Goal: Book appointment/travel/reservation

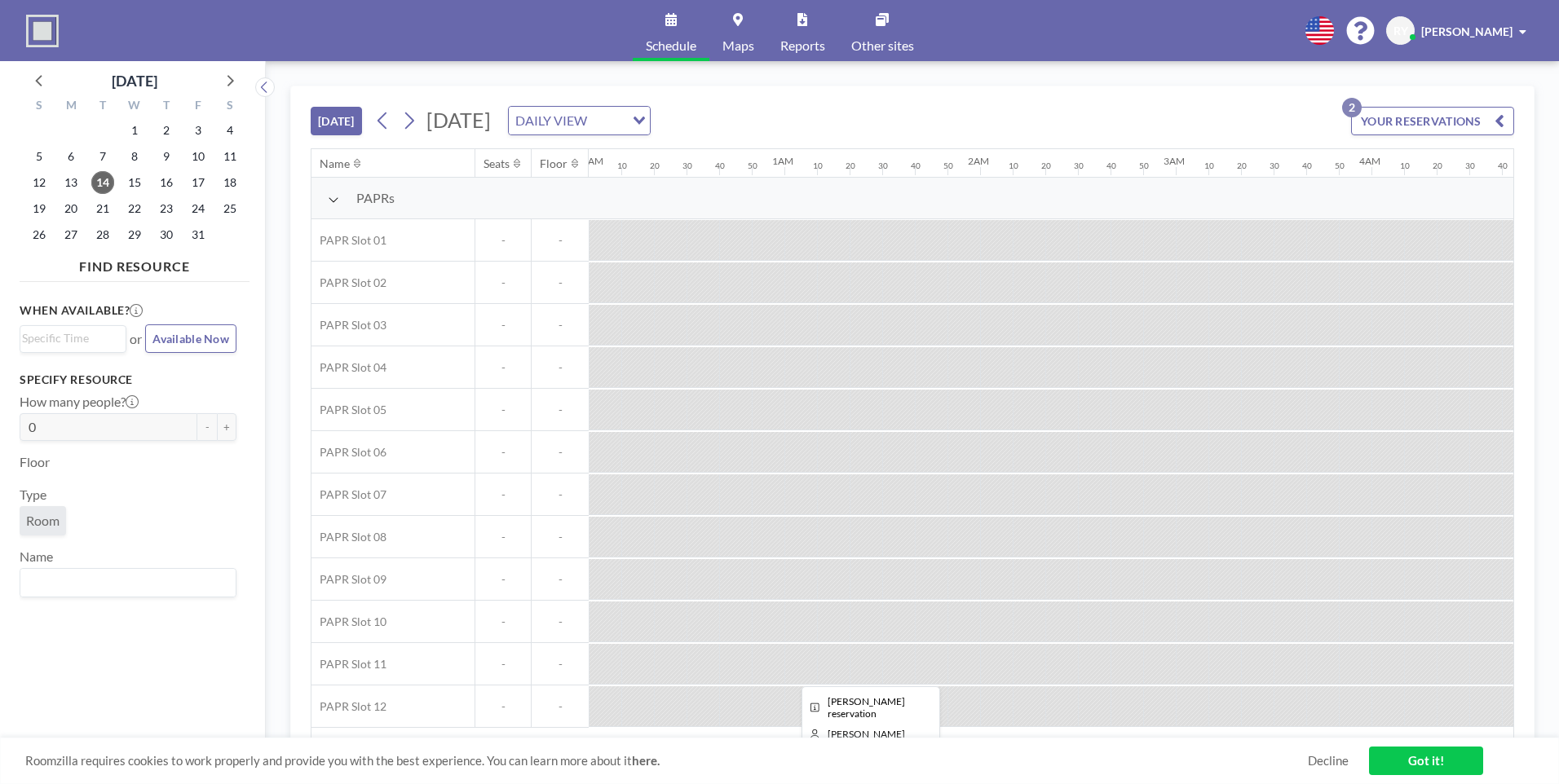
scroll to position [0, 2902]
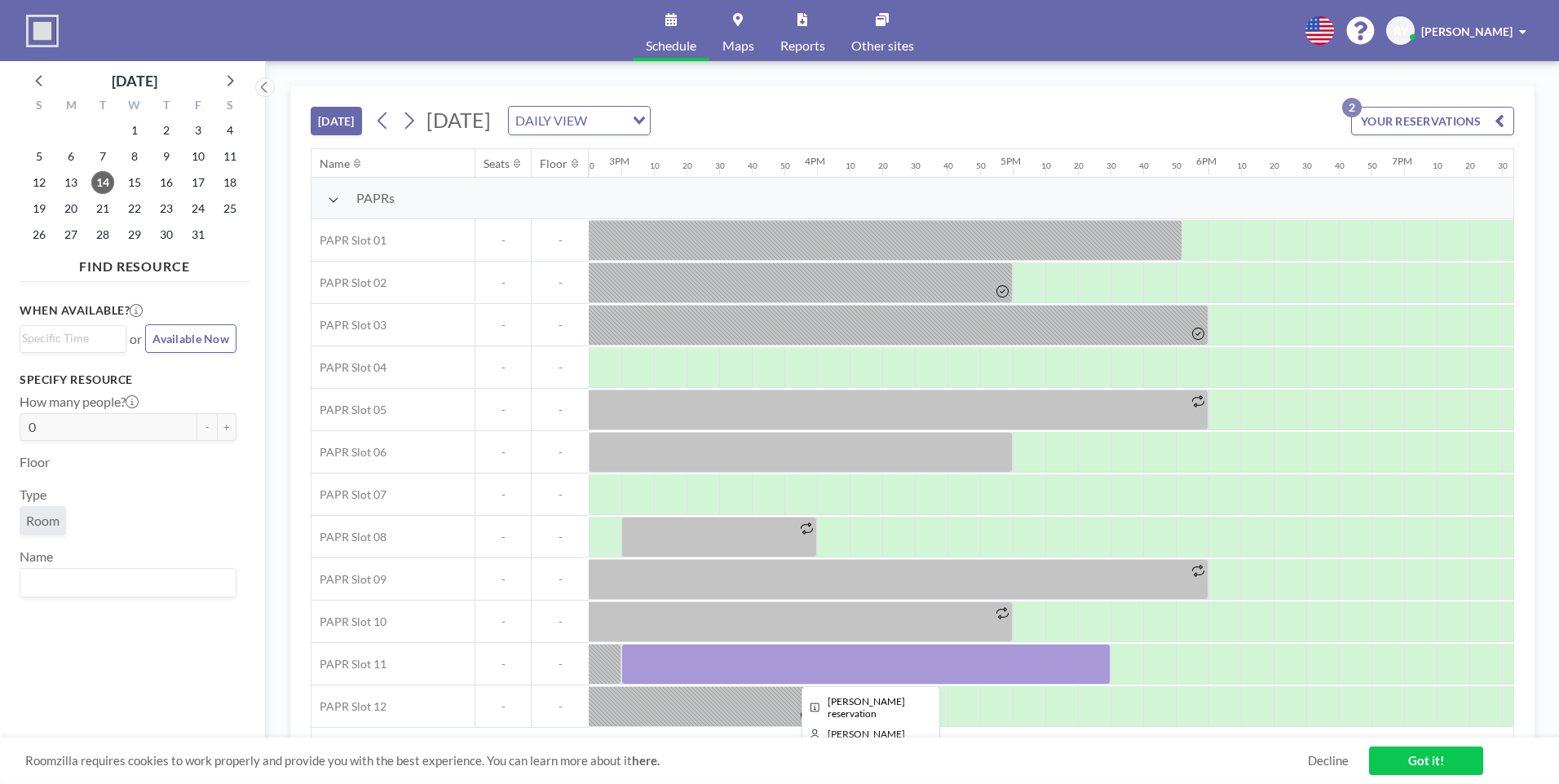
click at [721, 653] on div at bounding box center [865, 664] width 489 height 41
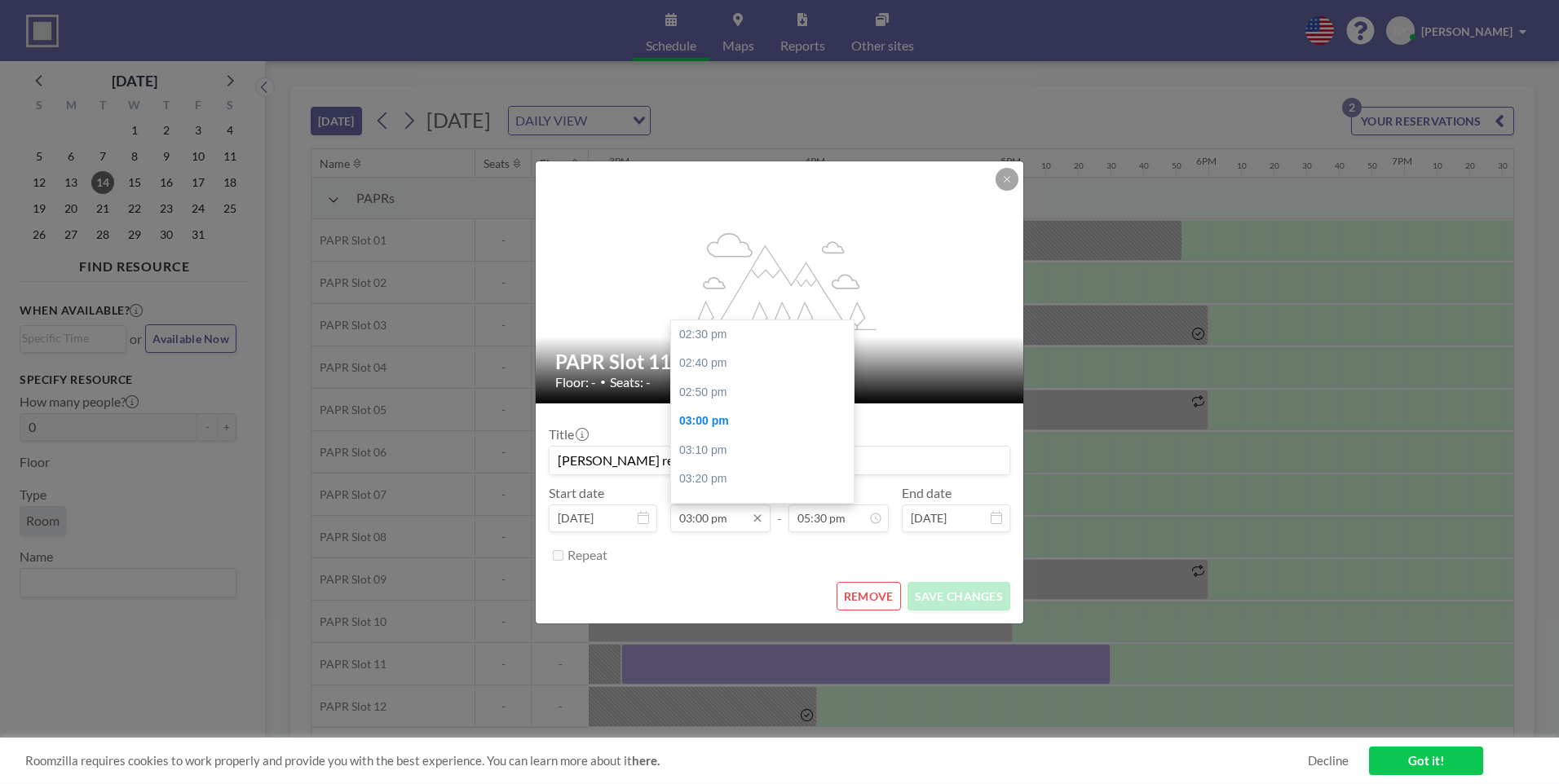
scroll to position [87, 0]
click at [730, 450] on div "03:40 pm" at bounding box center [766, 450] width 191 height 29
type input "03:40 pm"
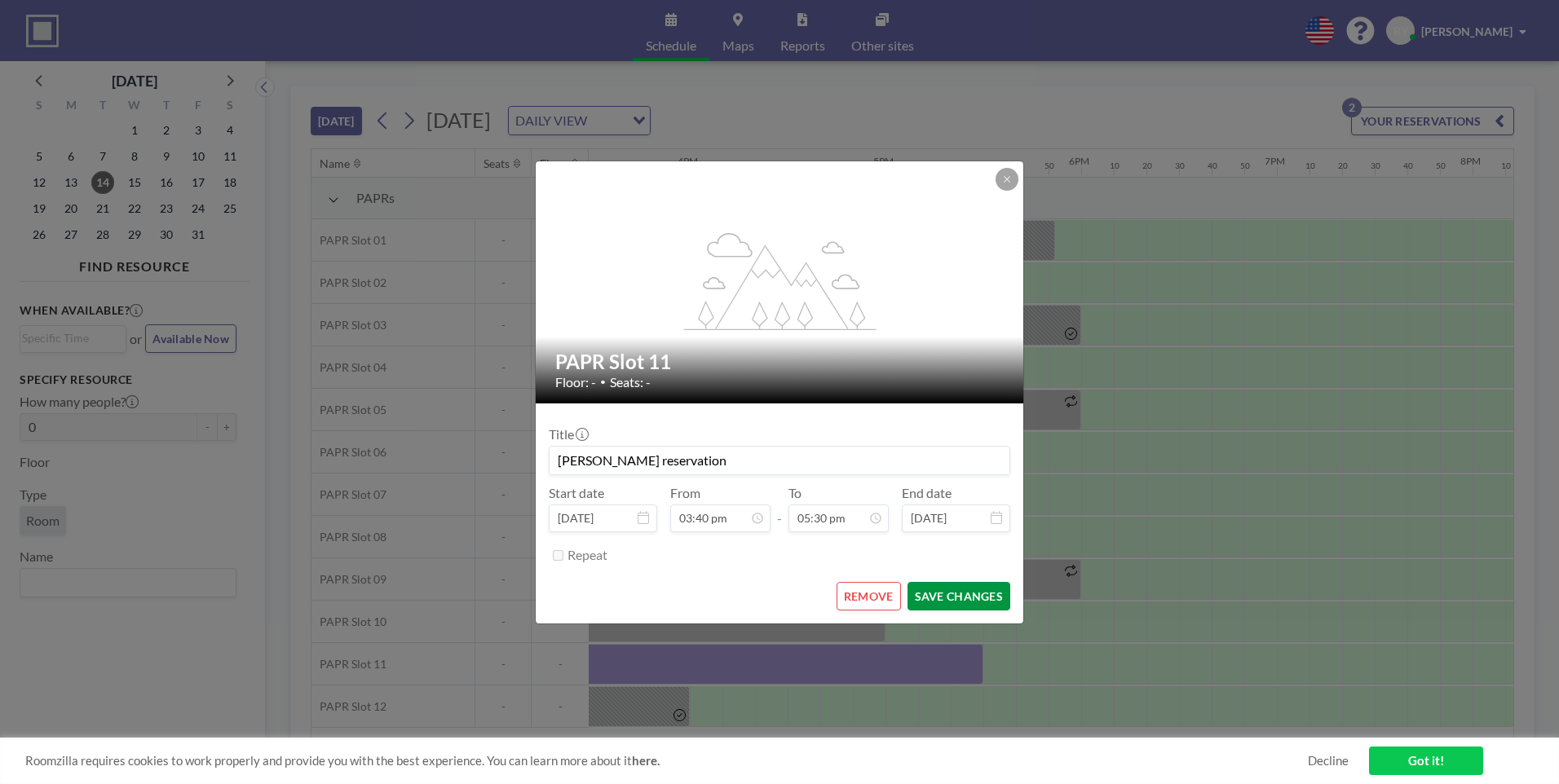
scroll to position [0, 3032]
click at [933, 590] on button "SAVE CHANGES" at bounding box center [958, 596] width 103 height 29
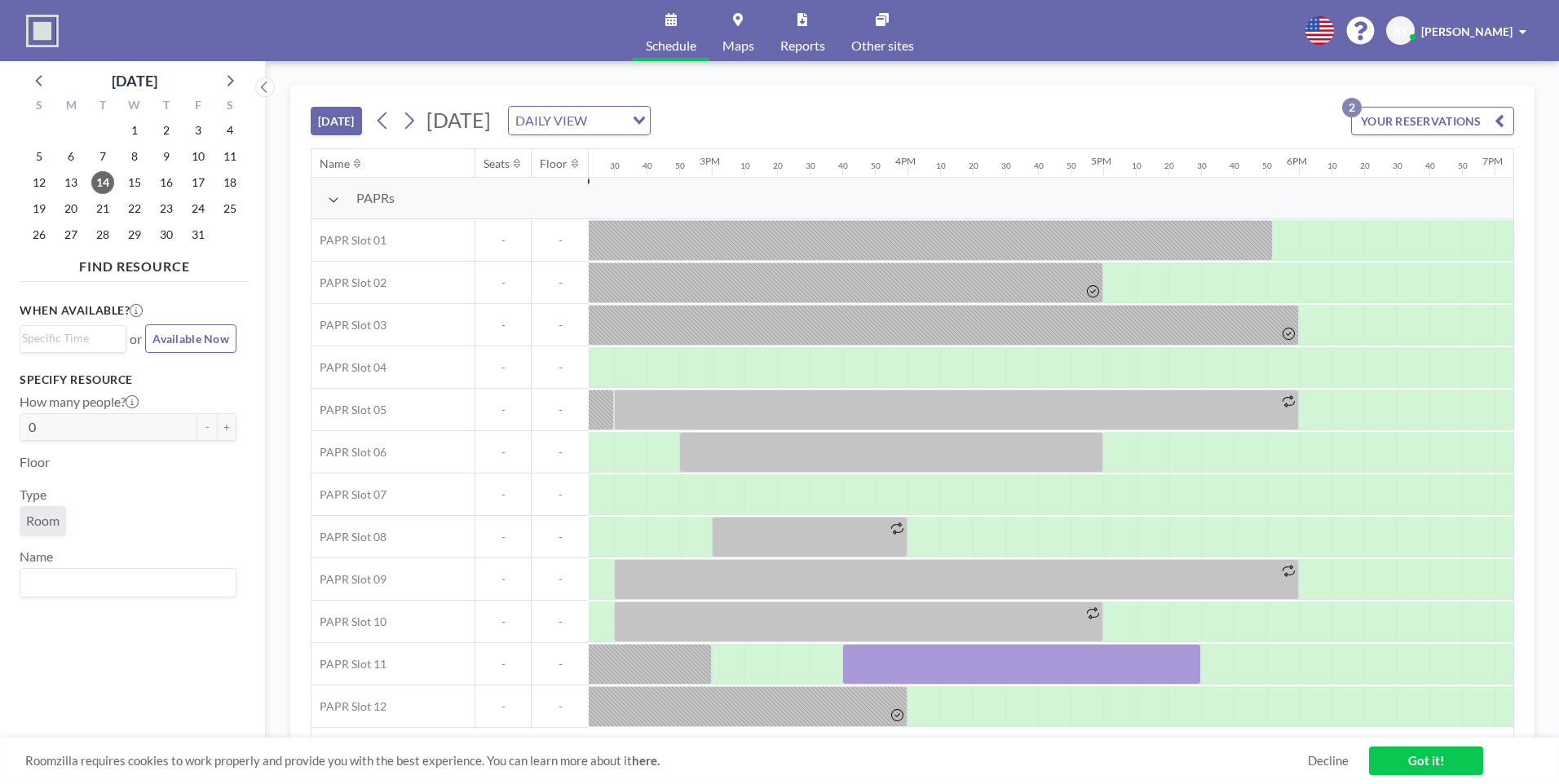
scroll to position [0, 2822]
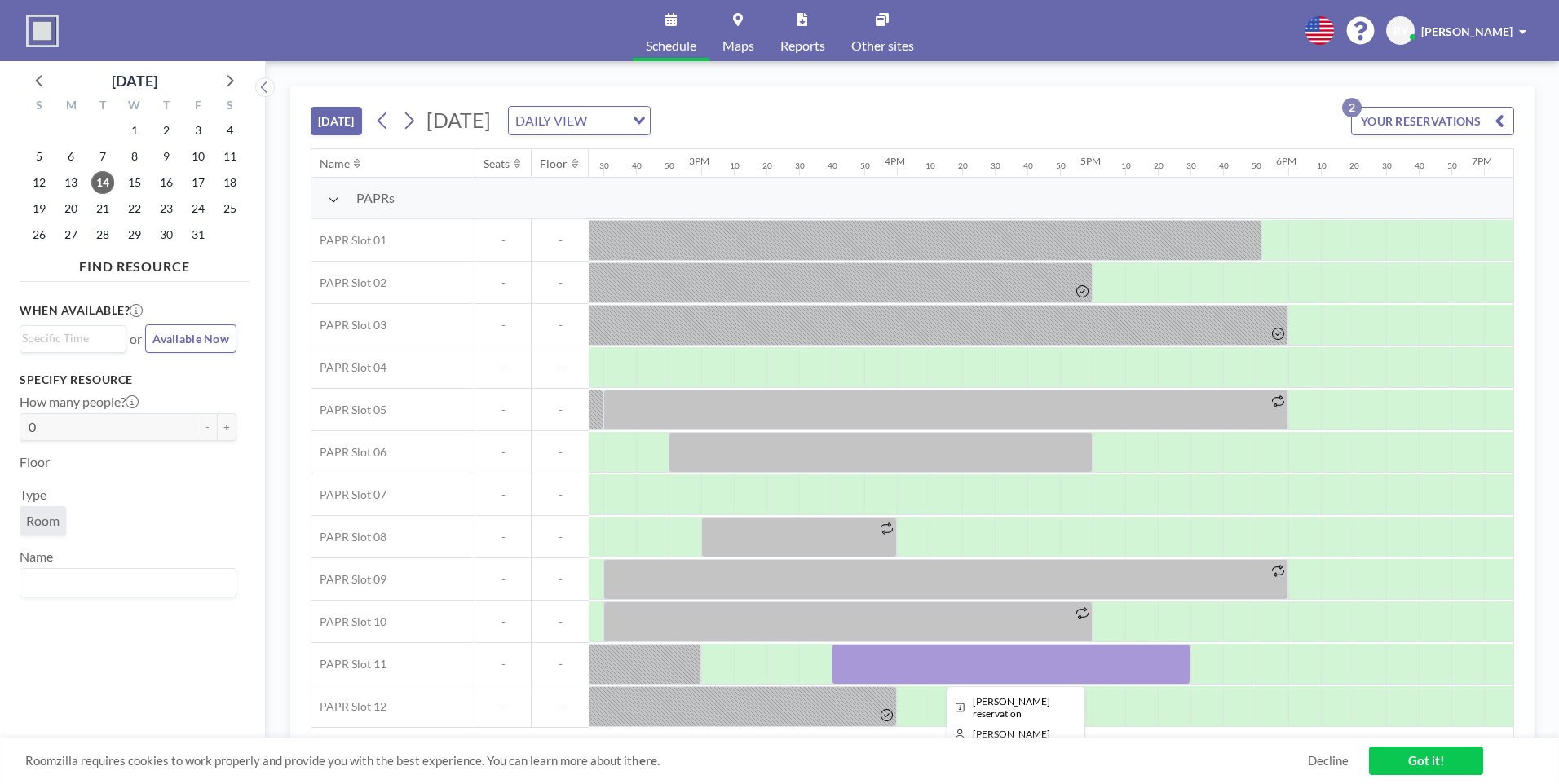
click at [1039, 668] on div at bounding box center [1010, 664] width 359 height 41
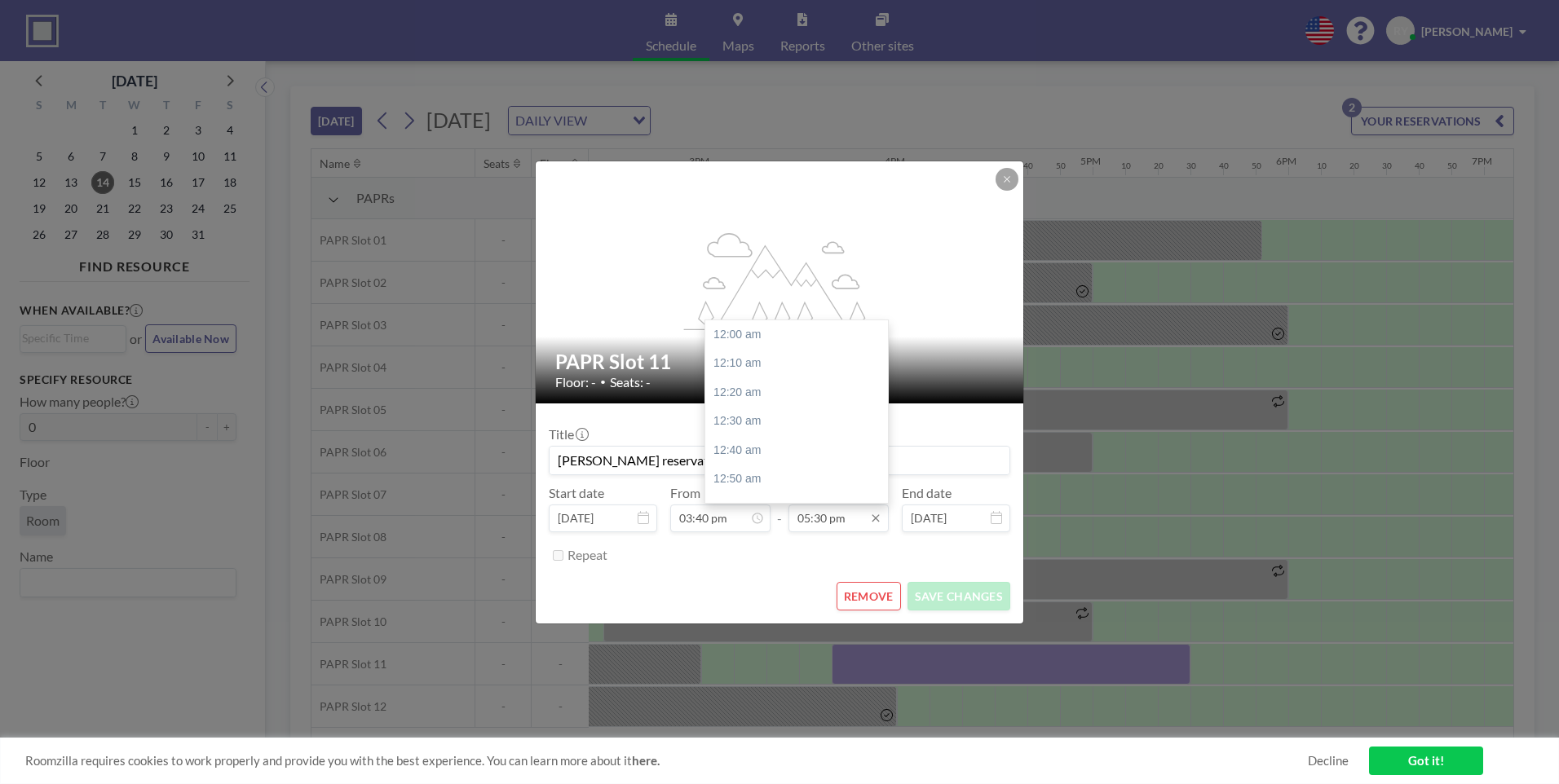
scroll to position [3046, 0]
click at [871, 520] on icon at bounding box center [875, 518] width 13 height 13
click at [778, 419] on div "06:00 pm" at bounding box center [800, 422] width 191 height 29
type input "06:00 pm"
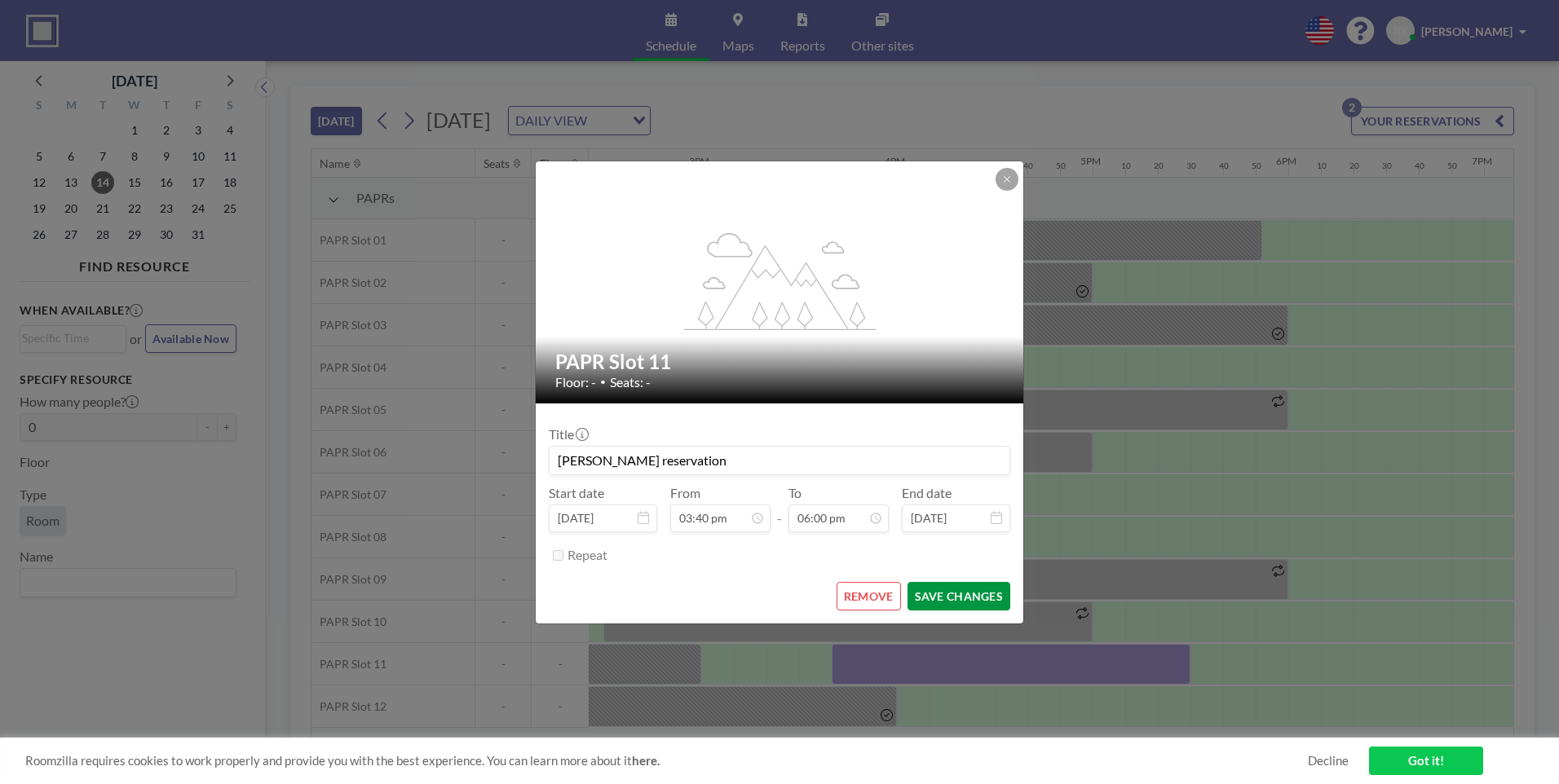
click at [945, 606] on button "SAVE CHANGES" at bounding box center [958, 596] width 103 height 29
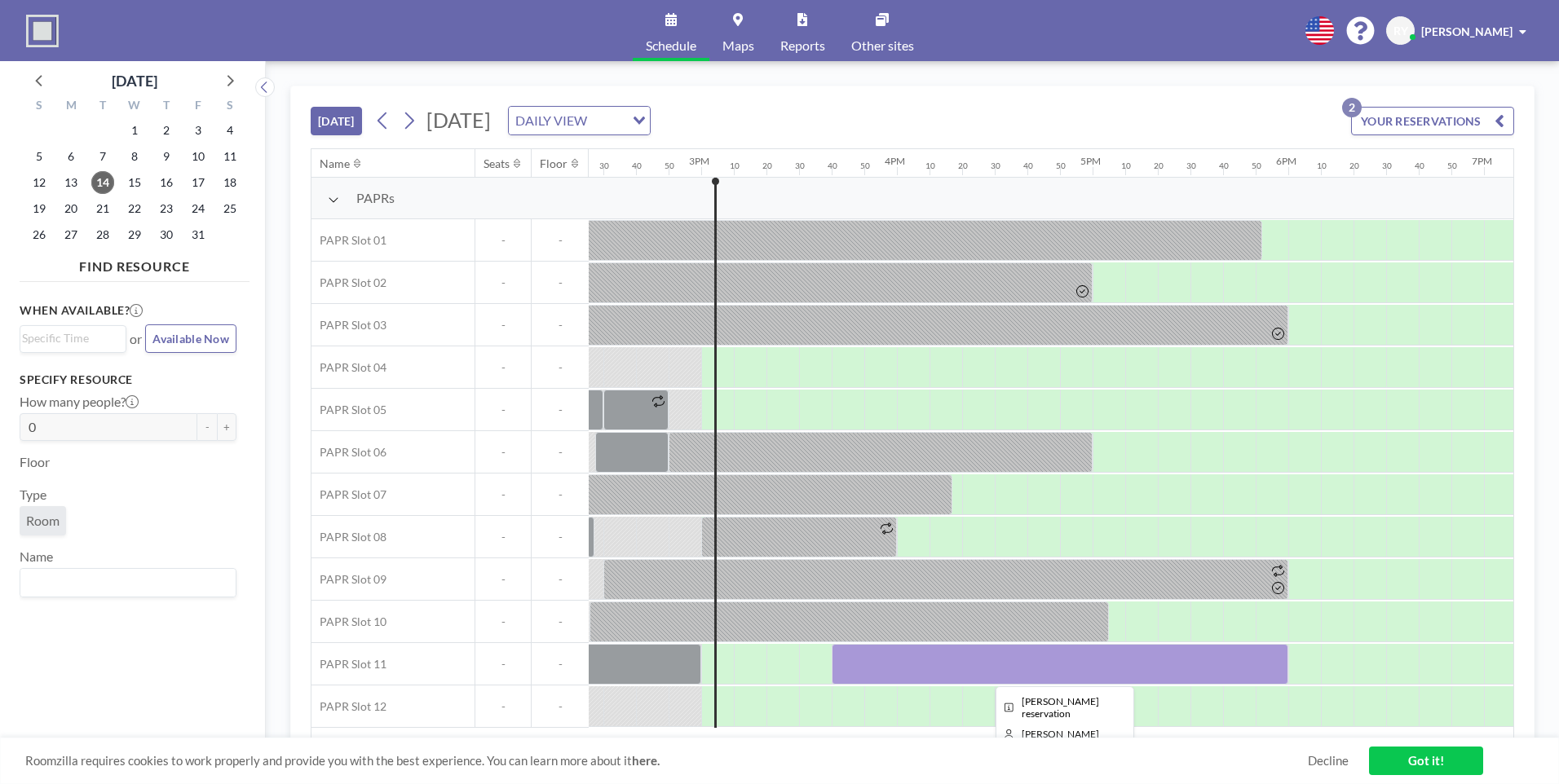
click at [842, 669] on div at bounding box center [1059, 664] width 456 height 41
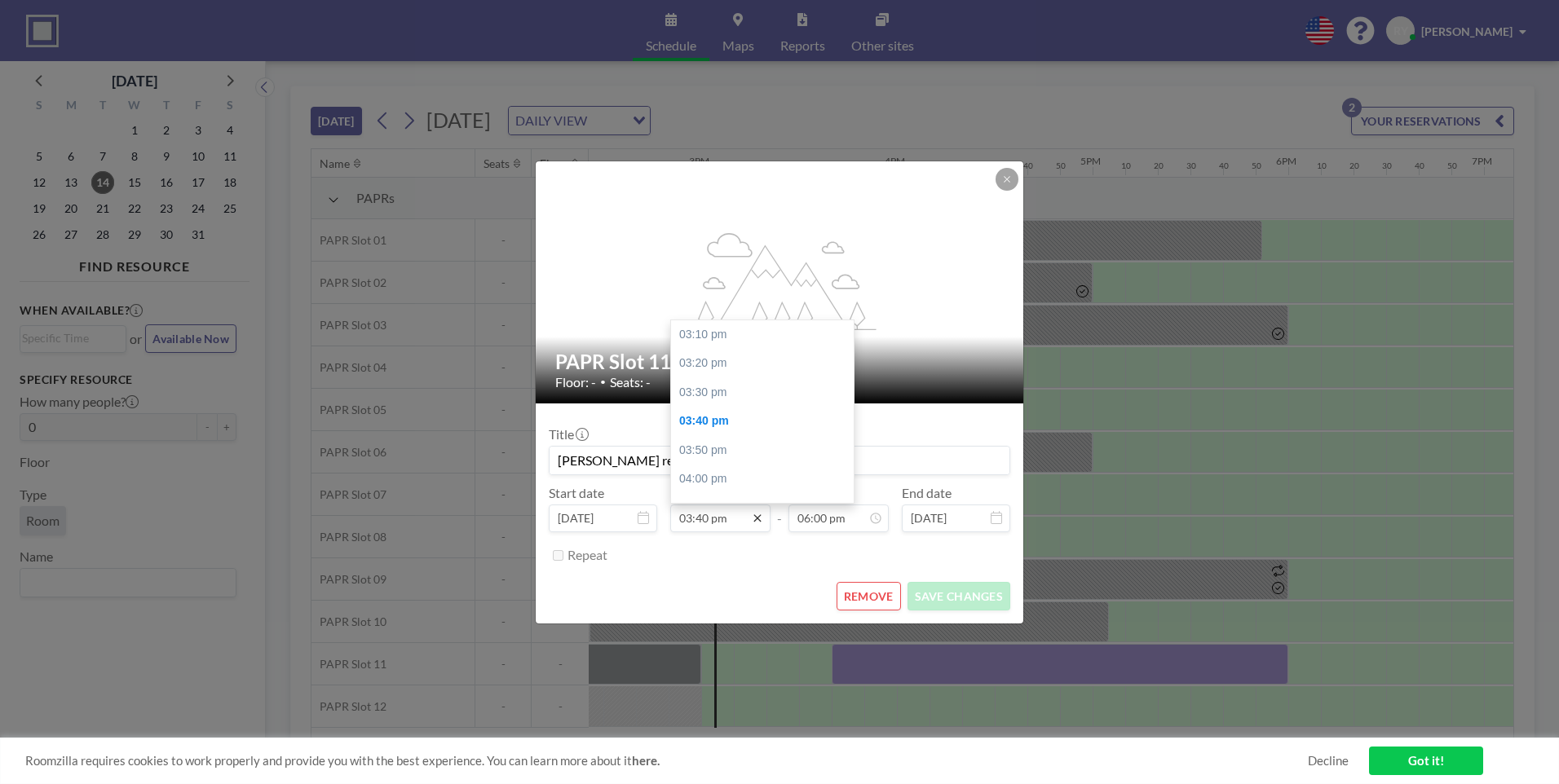
scroll to position [87, 0]
click at [717, 390] on div "04:00 pm" at bounding box center [766, 391] width 191 height 29
type input "04:00 pm"
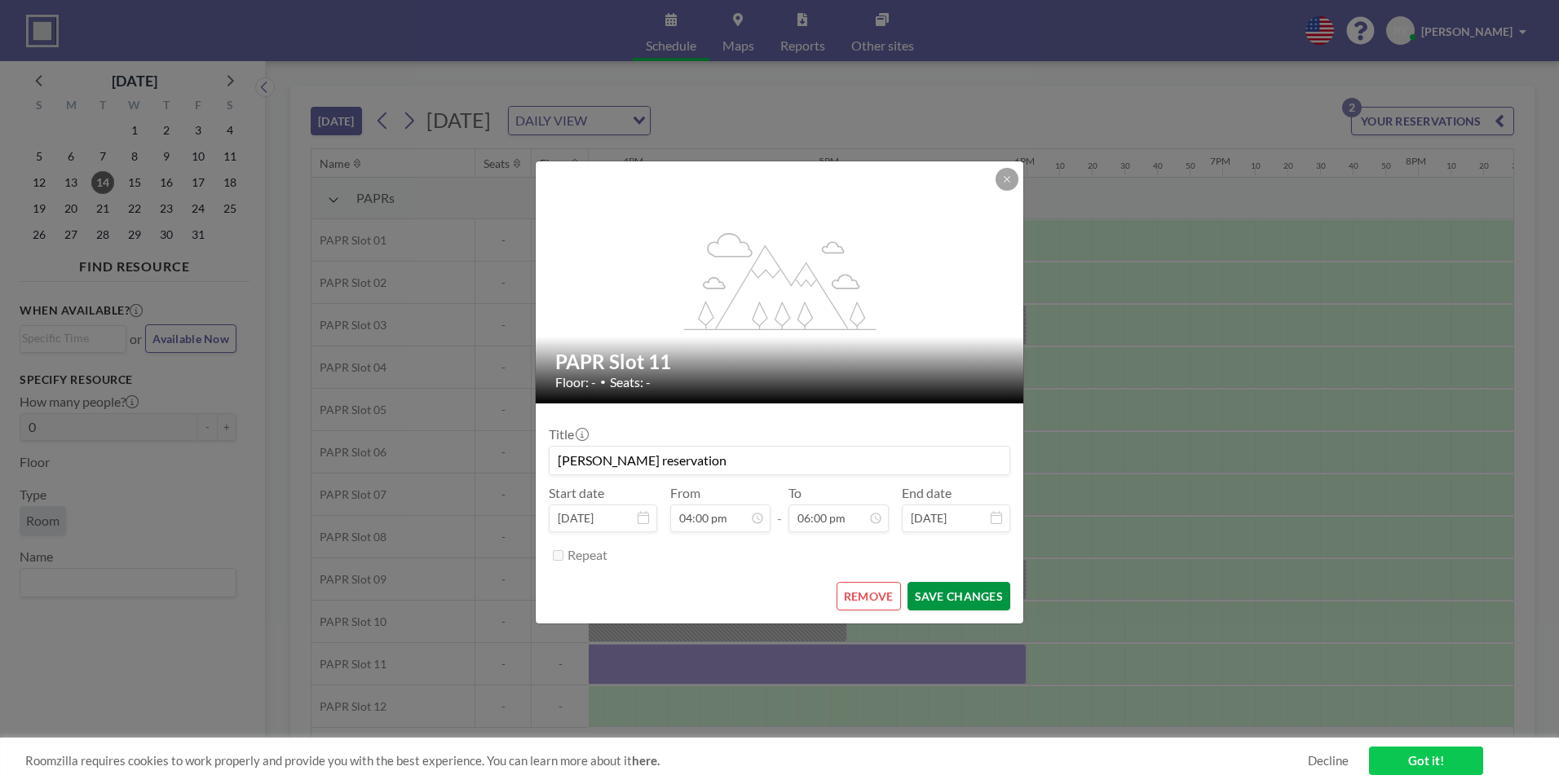
scroll to position [0, 3098]
click at [951, 593] on button "SAVE CHANGES" at bounding box center [958, 596] width 103 height 29
